Goal: Task Accomplishment & Management: Use online tool/utility

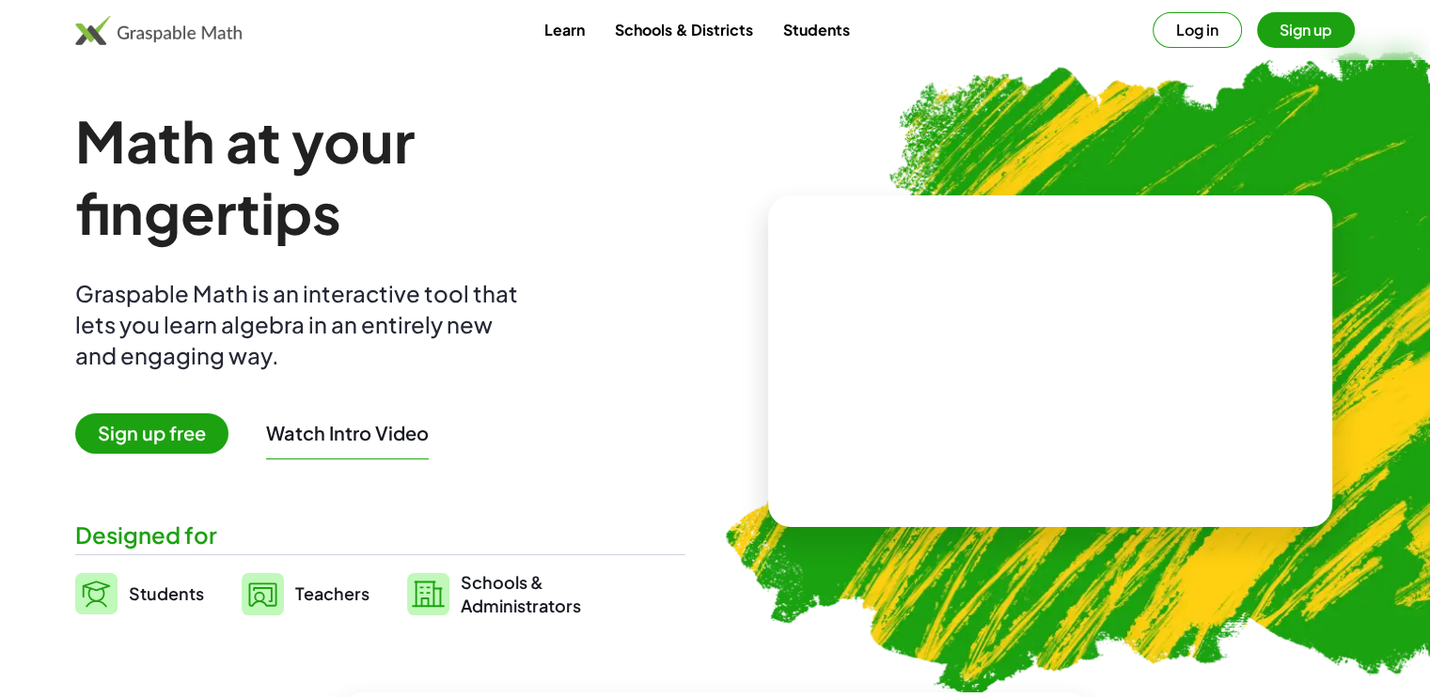
click at [311, 603] on span "Teachers" at bounding box center [332, 594] width 74 height 22
click at [317, 592] on span "Teachers" at bounding box center [332, 594] width 74 height 22
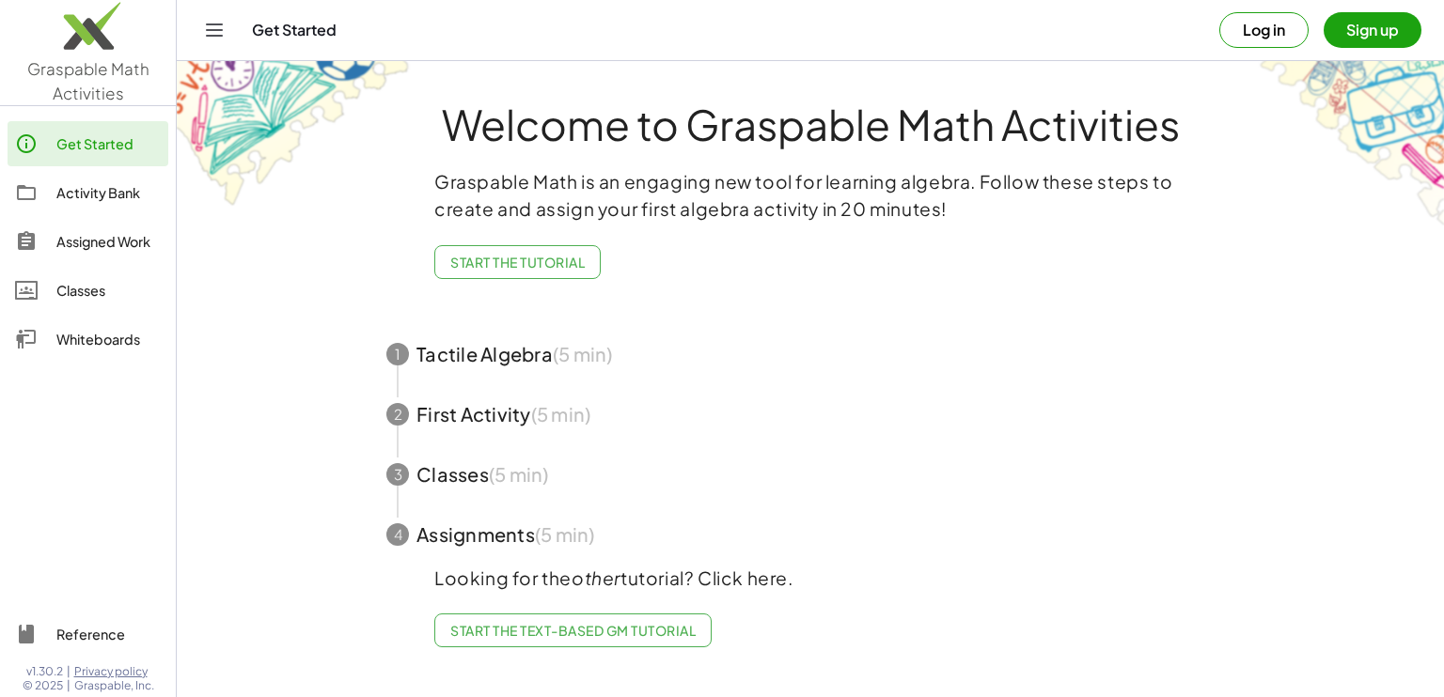
click at [49, 326] on link "Whiteboards" at bounding box center [88, 339] width 161 height 45
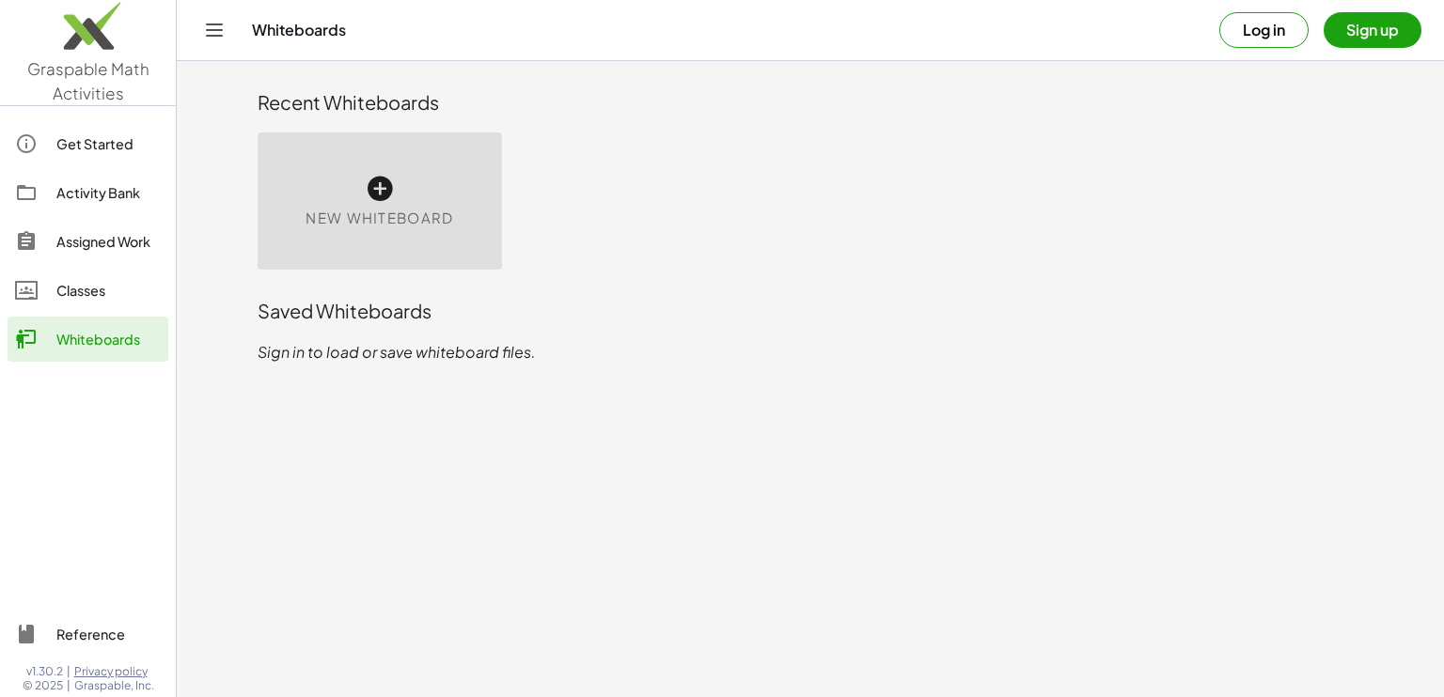
click at [364, 193] on div "New Whiteboard" at bounding box center [380, 201] width 244 height 137
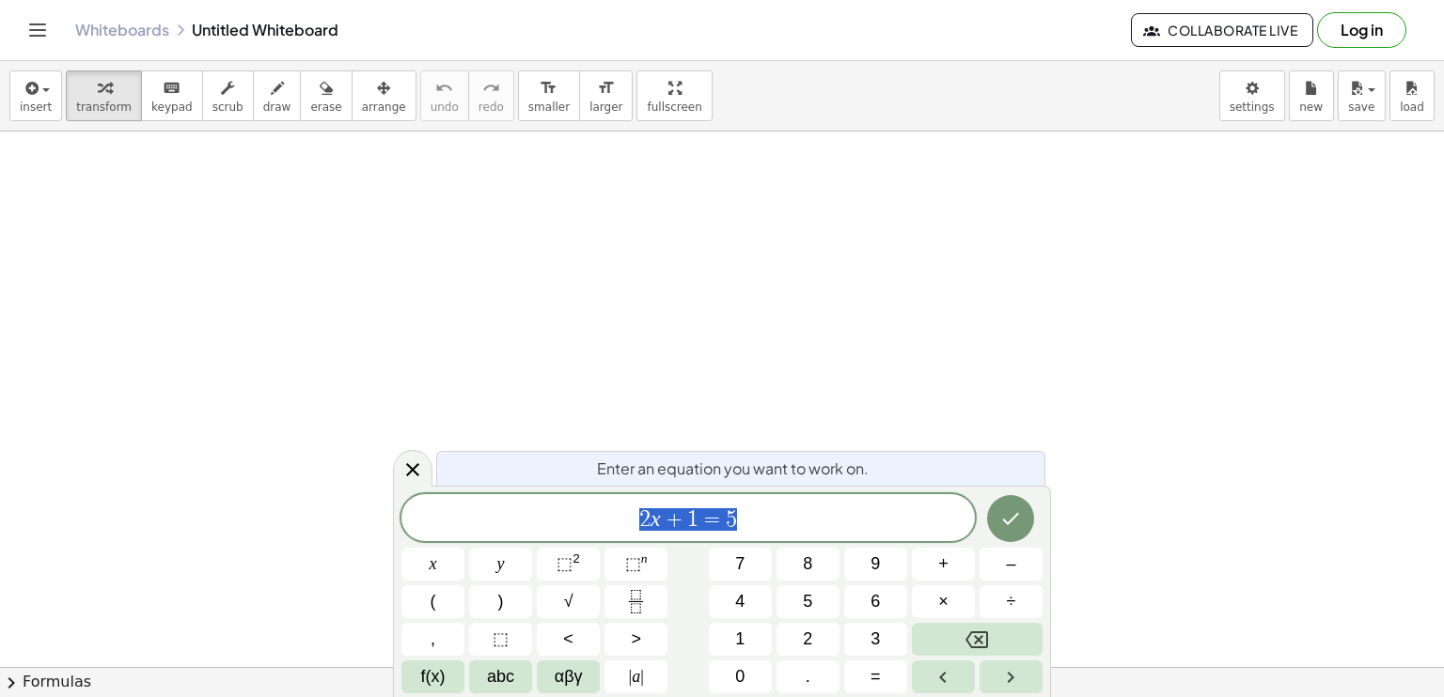
click at [1007, 521] on icon "Done" at bounding box center [1010, 519] width 23 height 23
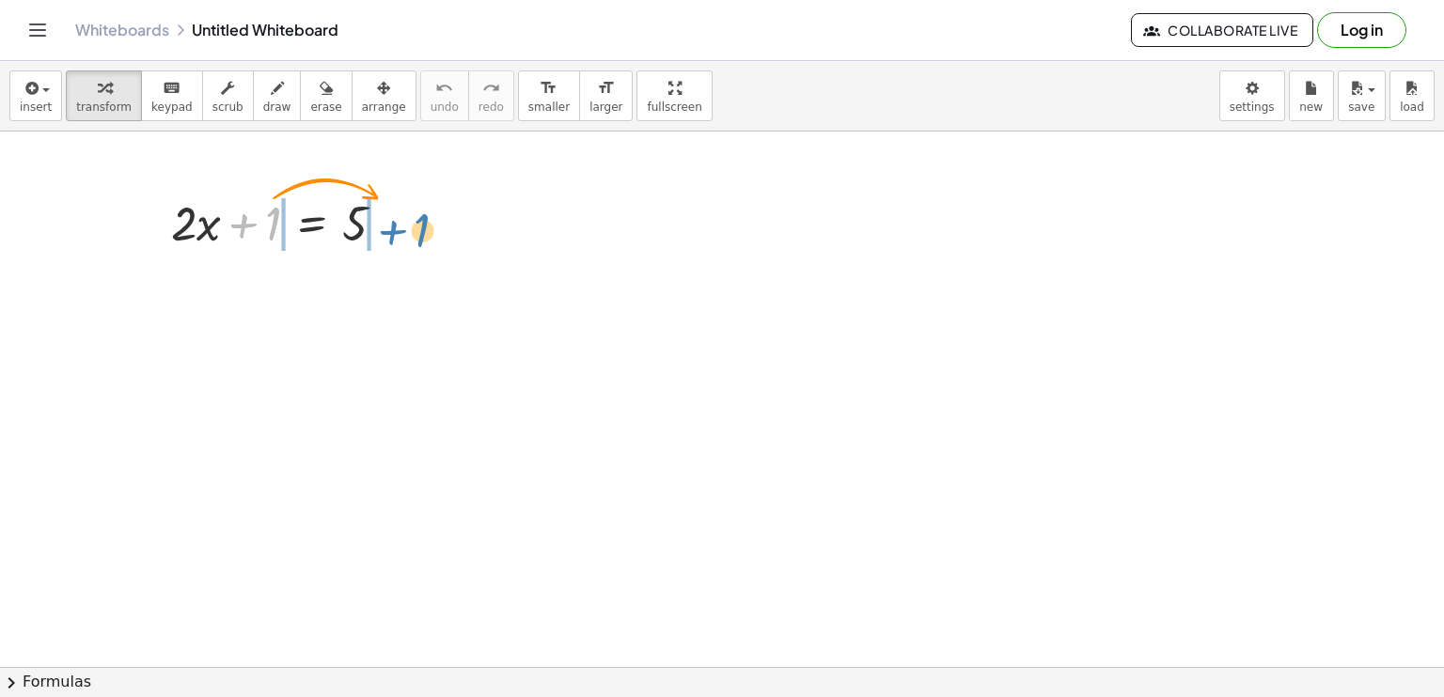
drag, startPoint x: 263, startPoint y: 224, endPoint x: 414, endPoint y: 233, distance: 150.7
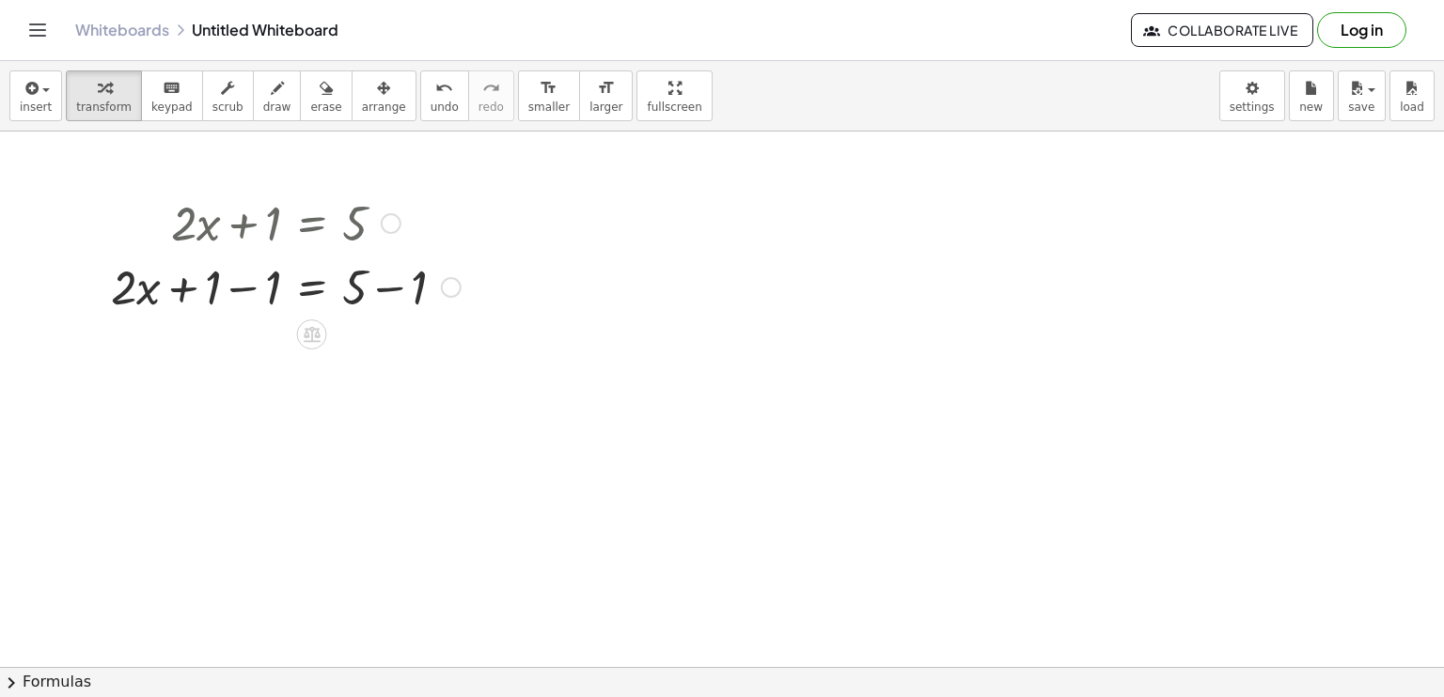
click at [350, 298] on div at bounding box center [286, 286] width 368 height 64
drag, startPoint x: 212, startPoint y: 284, endPoint x: 278, endPoint y: 280, distance: 65.9
click at [342, 354] on div at bounding box center [286, 350] width 368 height 64
drag, startPoint x: 415, startPoint y: 354, endPoint x: 354, endPoint y: 352, distance: 61.1
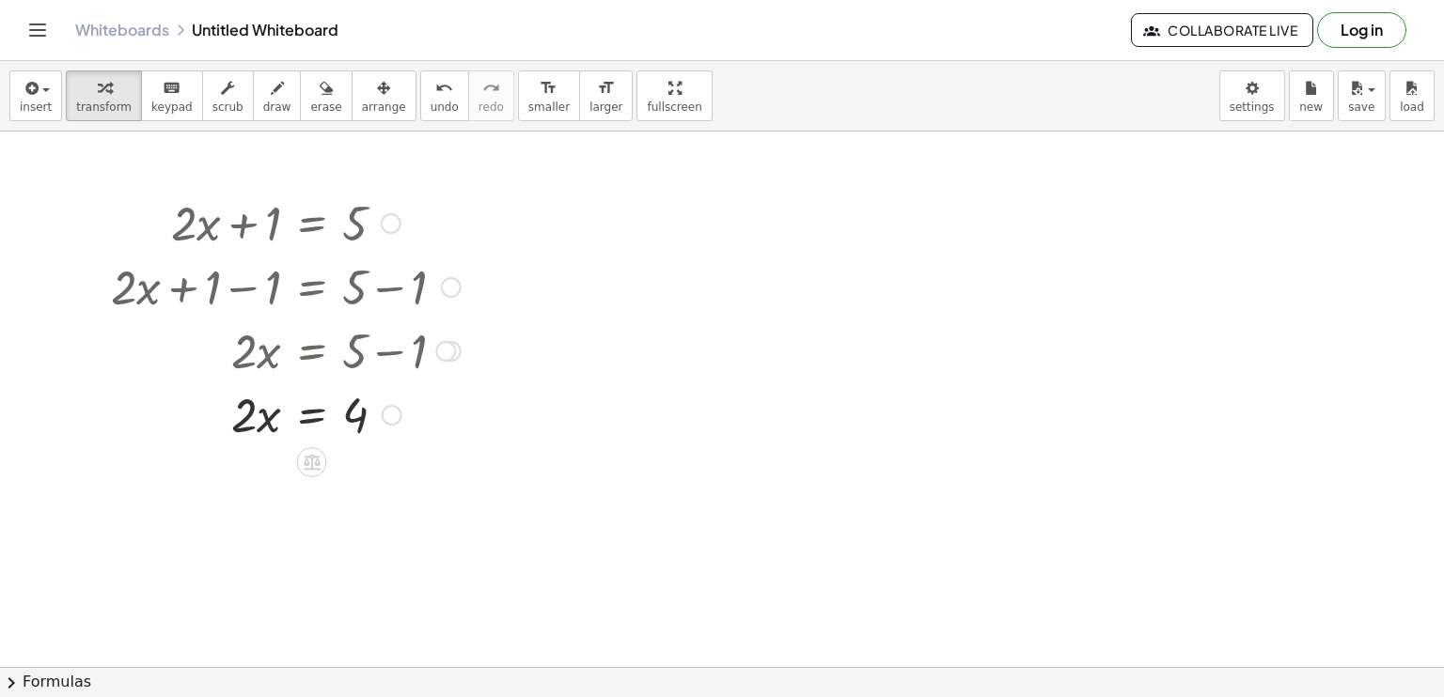
click at [384, 417] on div at bounding box center [392, 415] width 21 height 21
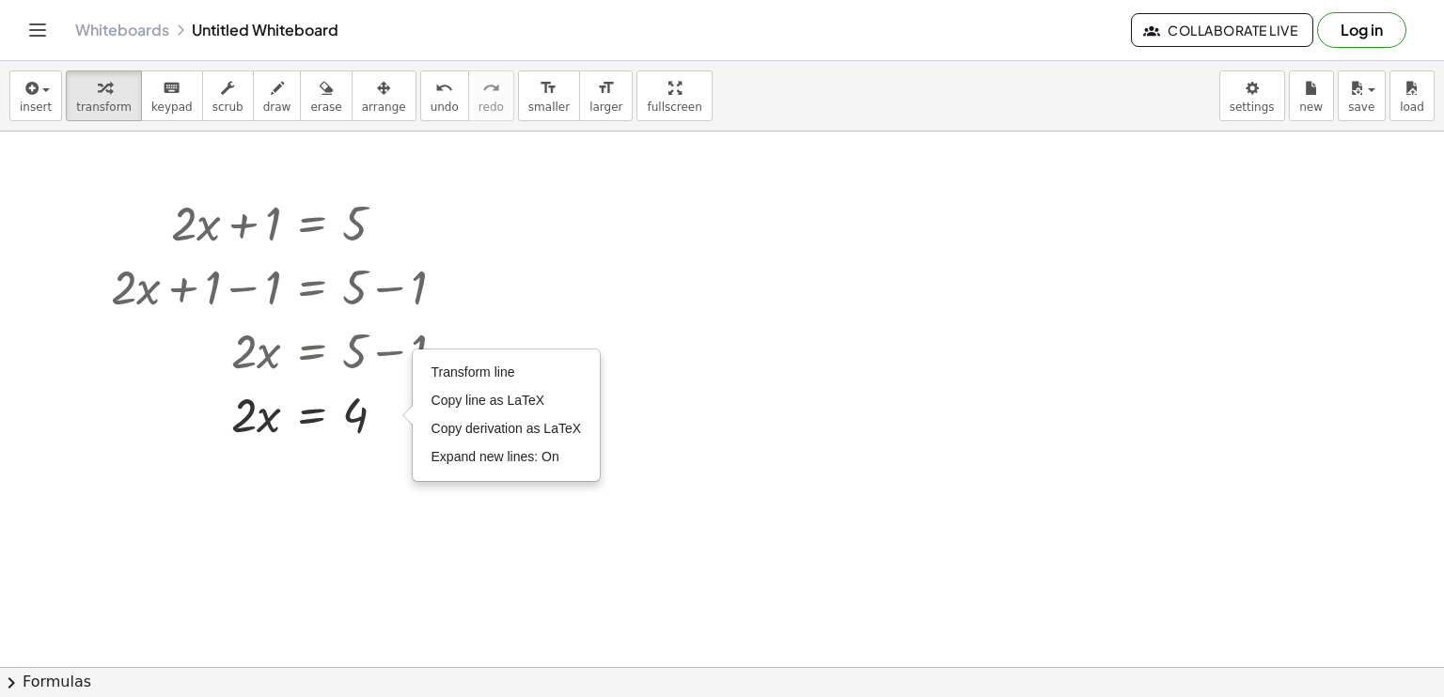
click at [376, 467] on div at bounding box center [722, 668] width 1444 height 1073
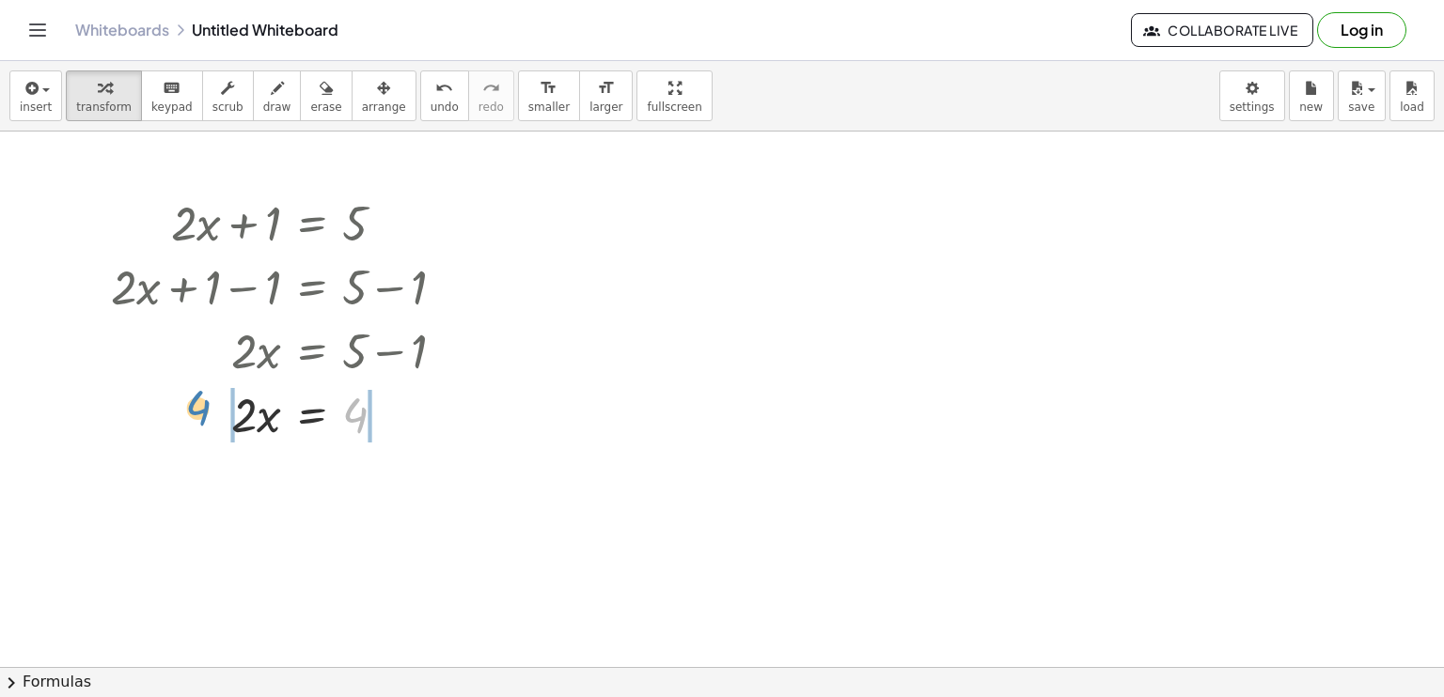
drag, startPoint x: 345, startPoint y: 416, endPoint x: 173, endPoint y: 415, distance: 172.0
click at [173, 415] on div at bounding box center [286, 414] width 368 height 64
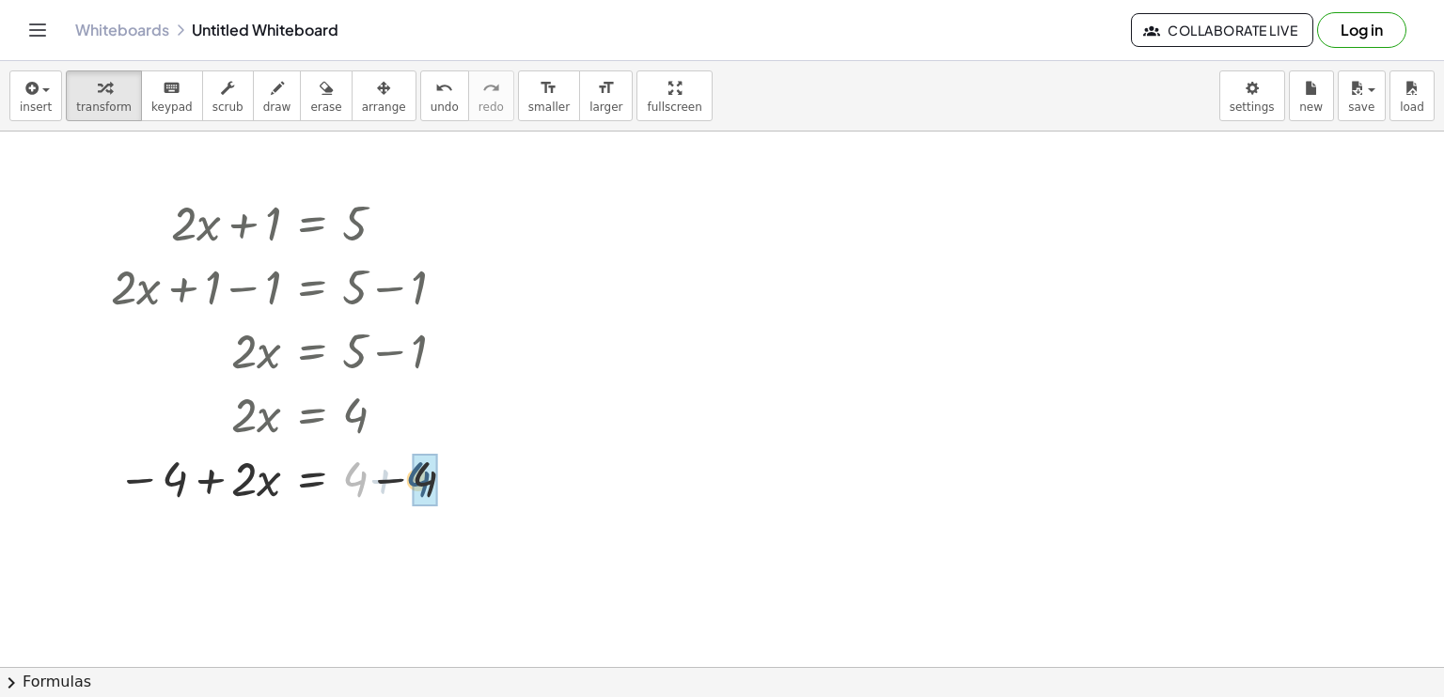
drag, startPoint x: 350, startPoint y: 491, endPoint x: 415, endPoint y: 491, distance: 64.9
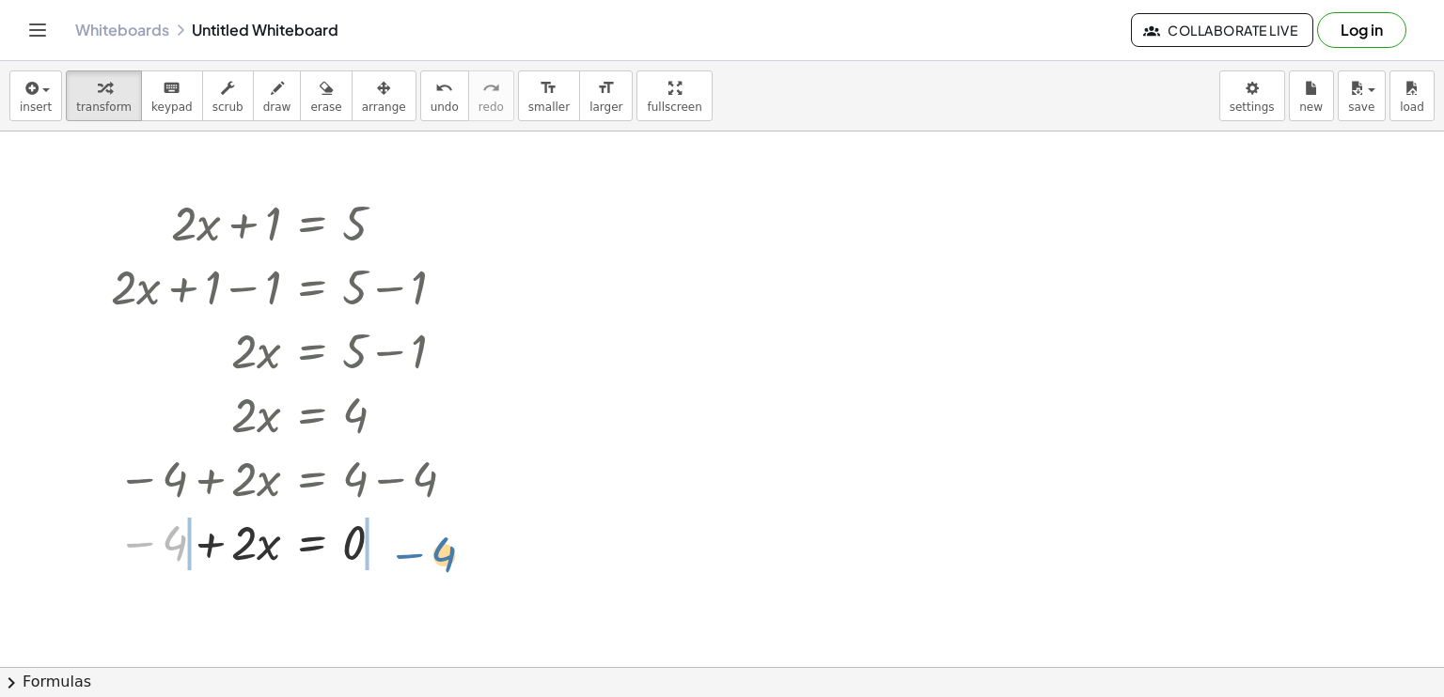
drag, startPoint x: 165, startPoint y: 541, endPoint x: 437, endPoint y: 542, distance: 271.6
click at [437, 545] on div at bounding box center [287, 541] width 370 height 64
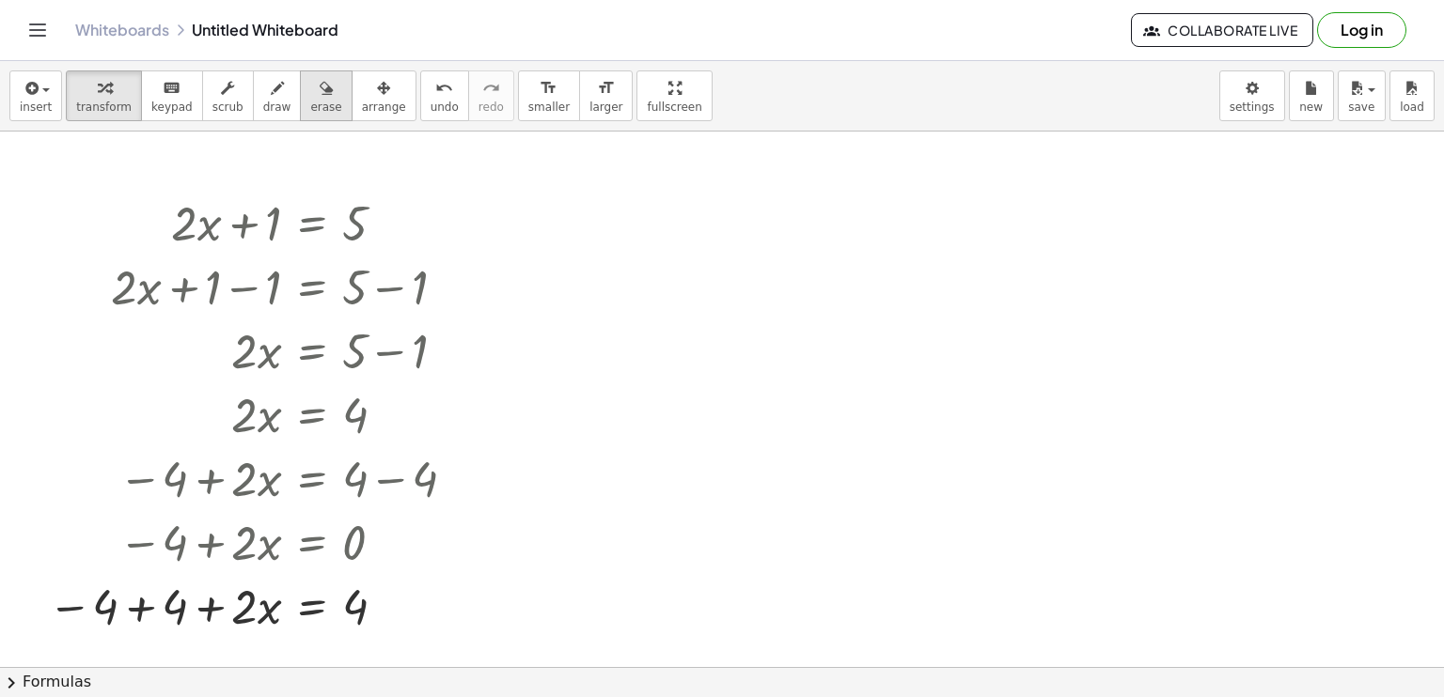
click at [310, 104] on span "erase" at bounding box center [325, 107] width 31 height 13
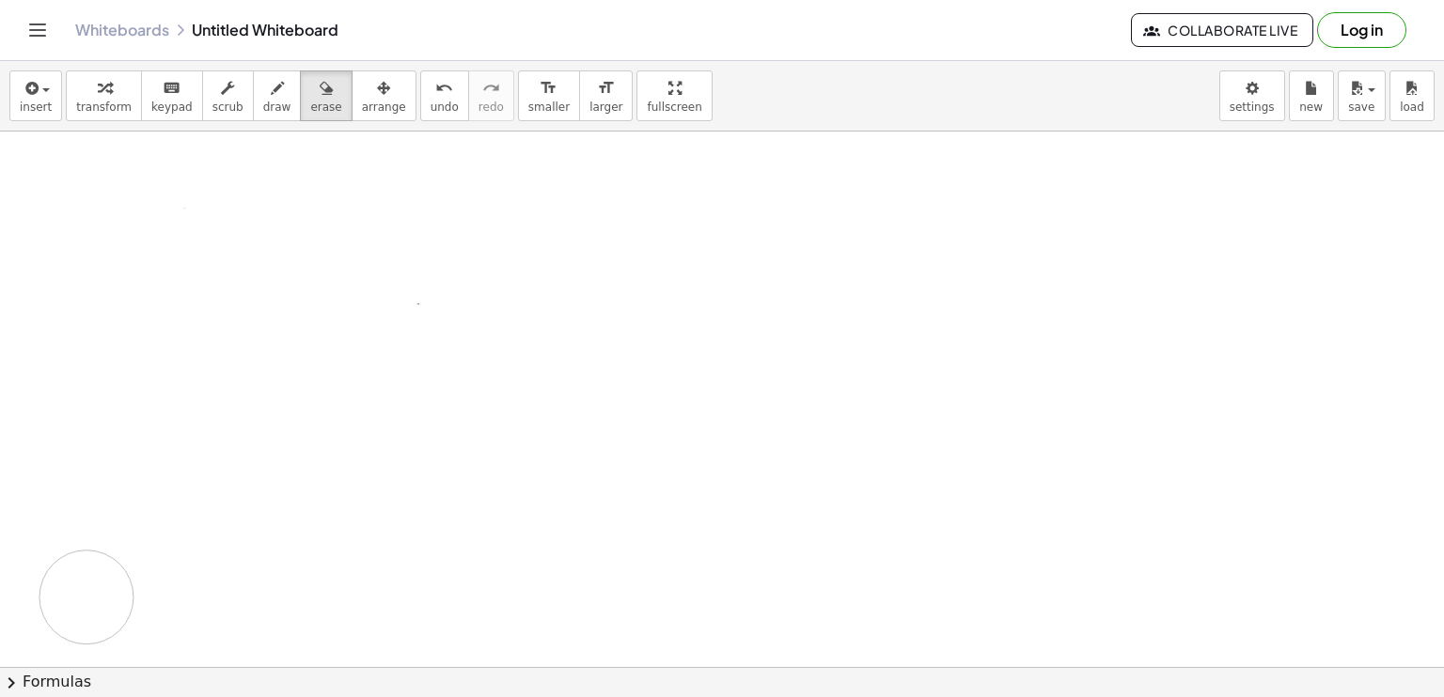
drag, startPoint x: 294, startPoint y: 196, endPoint x: 86, endPoint y: 597, distance: 451.9
click at [86, 597] on div at bounding box center [722, 668] width 1444 height 1073
drag, startPoint x: 367, startPoint y: 198, endPoint x: 363, endPoint y: 637, distance: 439.0
click at [363, 637] on div at bounding box center [722, 668] width 1444 height 1073
drag, startPoint x: 359, startPoint y: 582, endPoint x: 135, endPoint y: 258, distance: 393.2
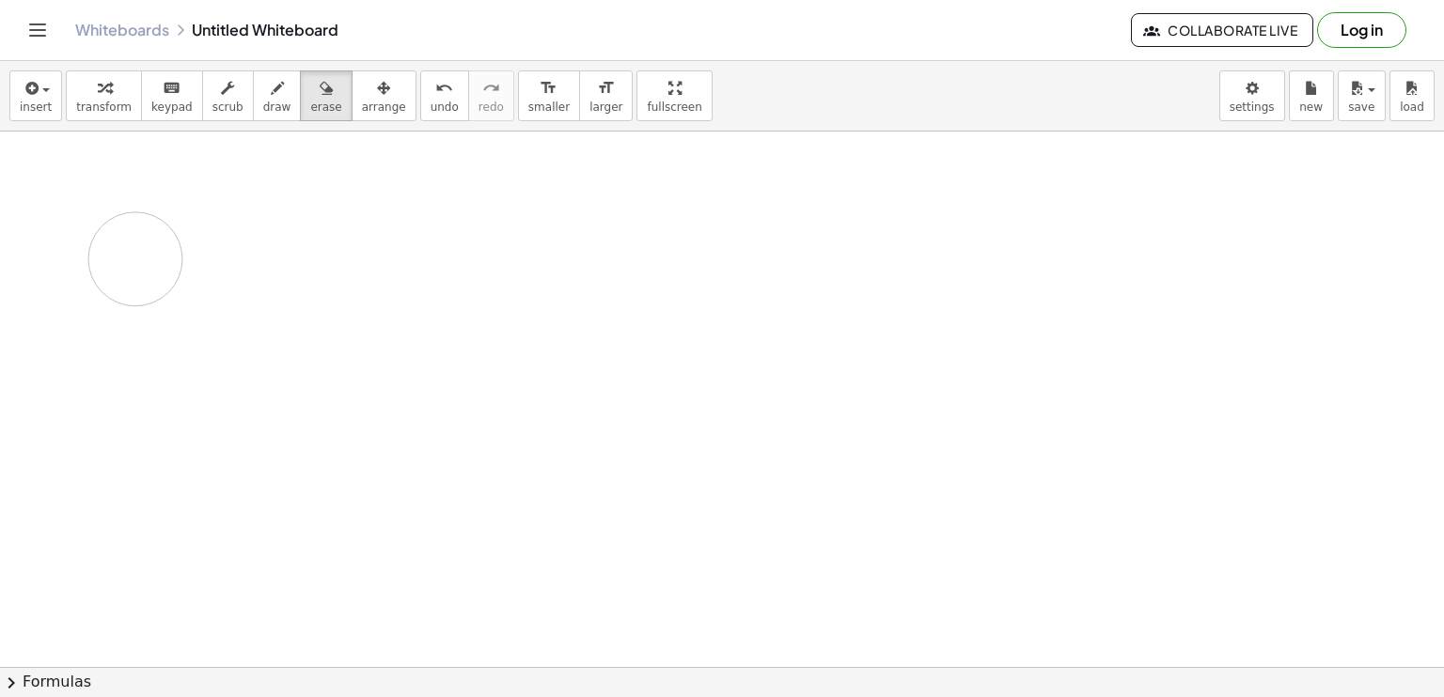
click at [135, 258] on div at bounding box center [722, 668] width 1444 height 1073
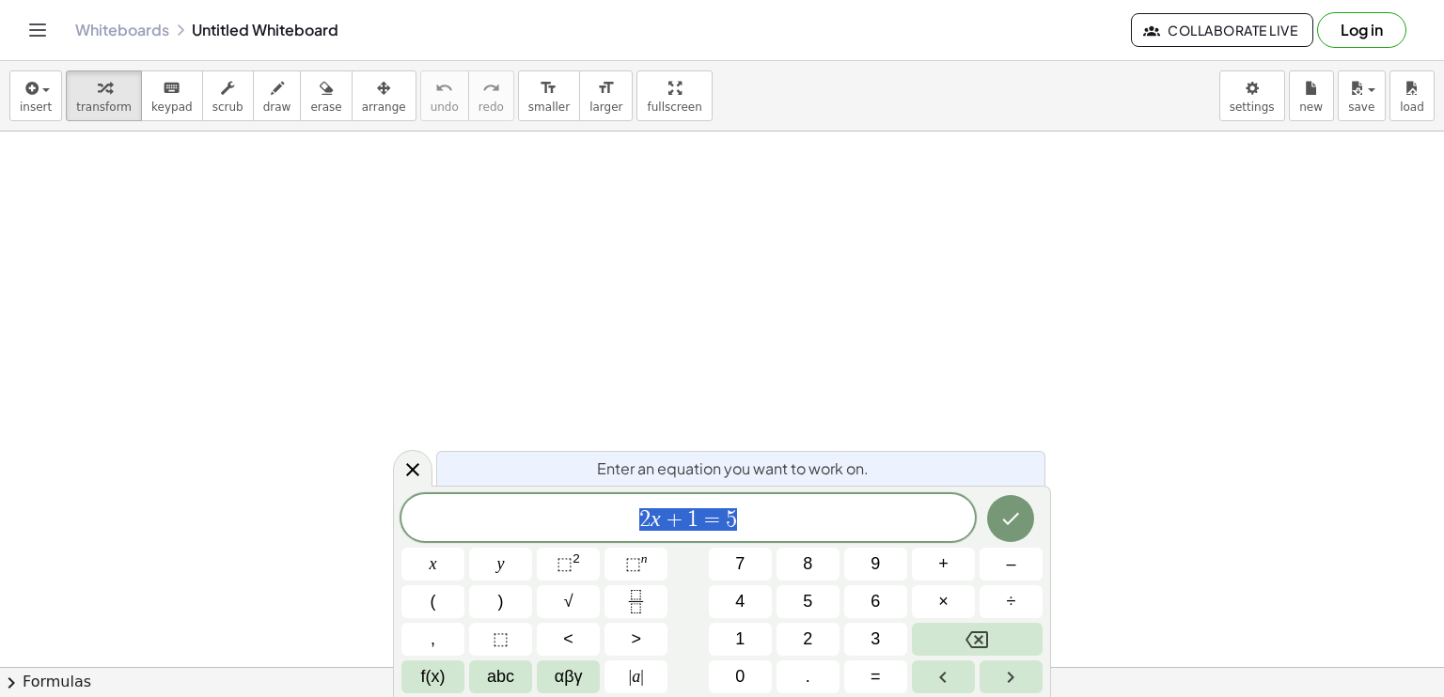
scroll to position [1073, 0]
click at [797, 518] on span "2 x + 1 = 5" at bounding box center [687, 520] width 573 height 26
